Goal: Information Seeking & Learning: Find specific fact

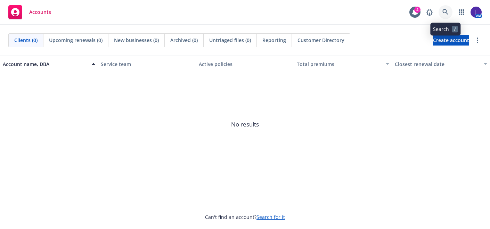
click at [443, 12] on icon at bounding box center [445, 12] width 6 height 6
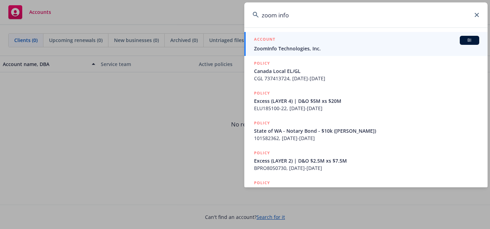
type input "zoom info"
click at [342, 51] on span "ZoomInfo Technologies, Inc." at bounding box center [366, 48] width 225 height 7
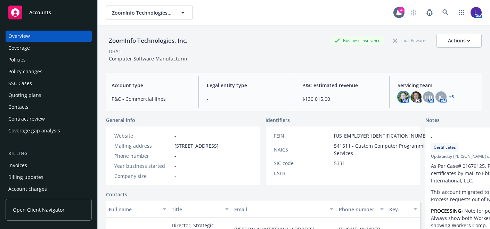
click at [400, 96] on img at bounding box center [403, 96] width 11 height 11
click at [410, 97] on img at bounding box center [415, 96] width 11 height 11
